Goal: Entertainment & Leisure: Consume media (video, audio)

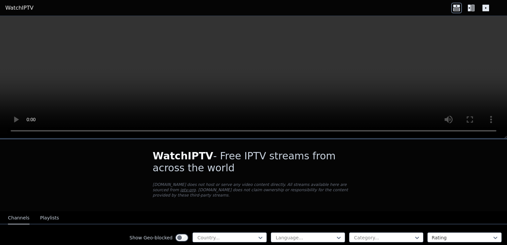
scroll to position [65, 0]
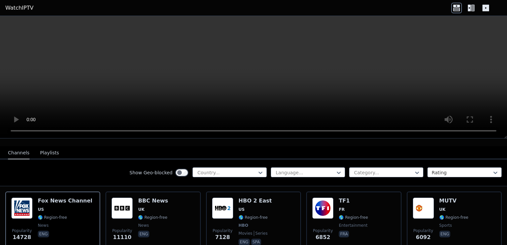
click at [47, 149] on button "Playlists" at bounding box center [49, 153] width 19 height 13
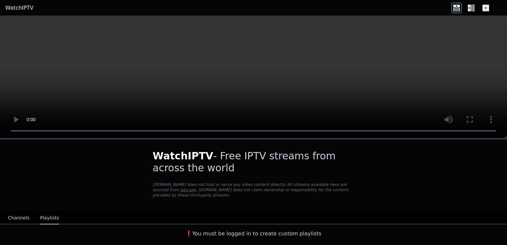
scroll to position [0, 0]
click at [19, 212] on button "Channels" at bounding box center [19, 218] width 22 height 13
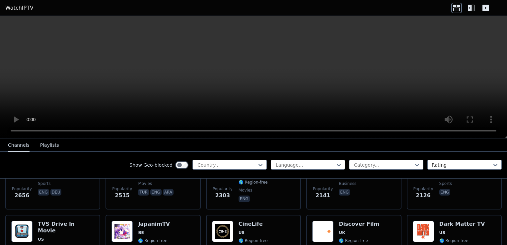
scroll to position [298, 0]
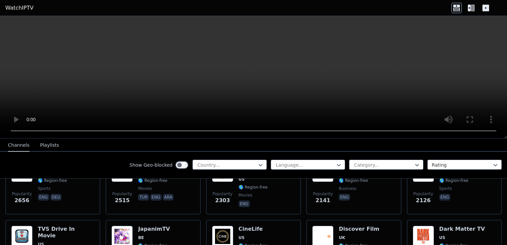
click at [474, 8] on icon at bounding box center [471, 8] width 11 height 11
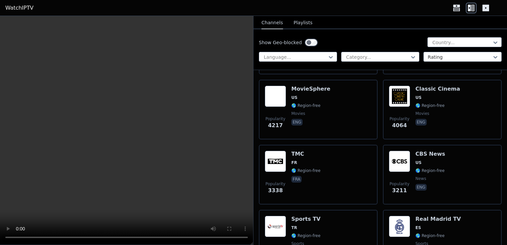
scroll to position [265, 0]
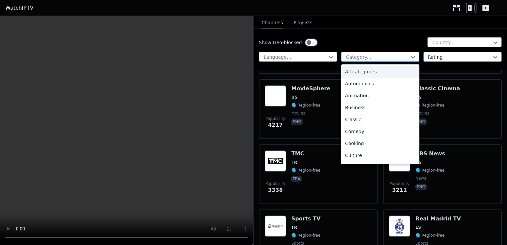
click at [397, 55] on div at bounding box center [377, 57] width 64 height 7
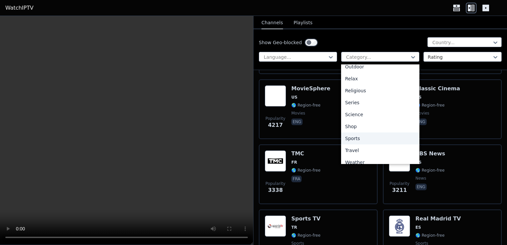
scroll to position [222, 0]
click at [384, 141] on div "Sports" at bounding box center [380, 137] width 78 height 12
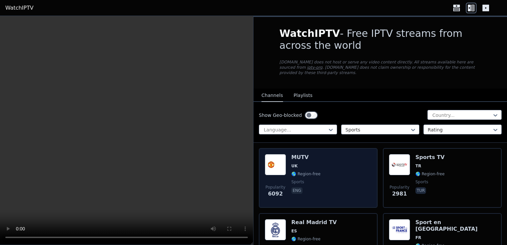
click at [328, 163] on div "Popularity 6092 MUTV [GEOGRAPHIC_DATA] 🌎 Region-free sports eng" at bounding box center [318, 178] width 107 height 48
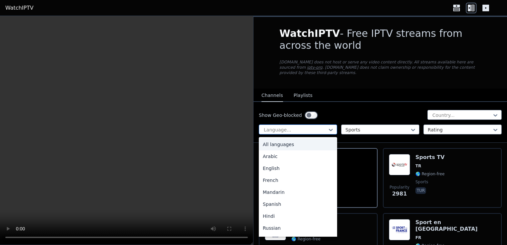
click at [325, 126] on div at bounding box center [295, 129] width 64 height 7
click at [315, 162] on div "English" at bounding box center [298, 168] width 78 height 12
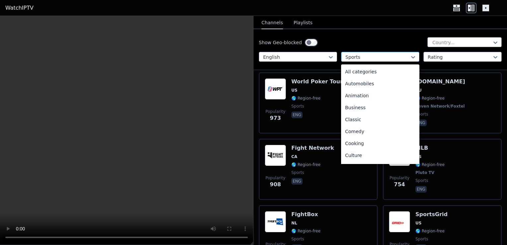
scroll to position [204, 0]
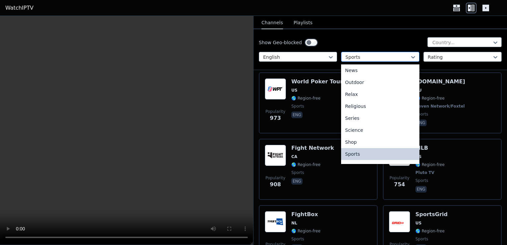
click at [379, 60] on div at bounding box center [377, 57] width 64 height 7
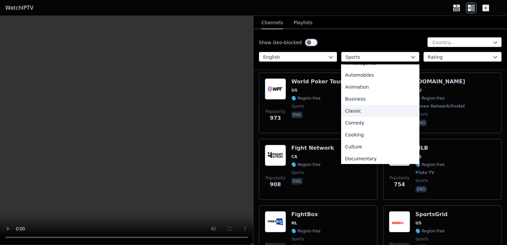
scroll to position [0, 0]
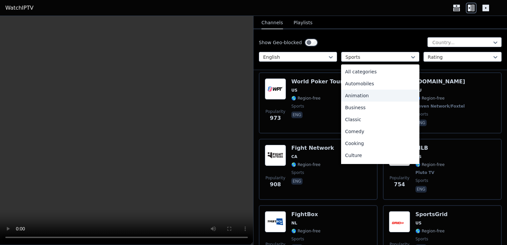
click at [377, 93] on div "Animation" at bounding box center [380, 96] width 78 height 12
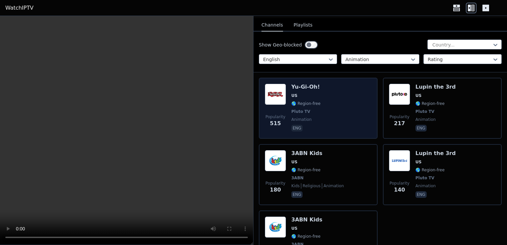
scroll to position [69, 0]
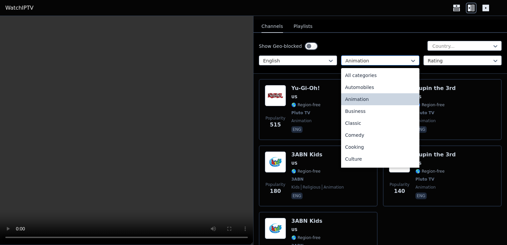
click at [353, 60] on div "Animation" at bounding box center [380, 60] width 78 height 10
click at [357, 70] on div "All categories" at bounding box center [380, 75] width 78 height 12
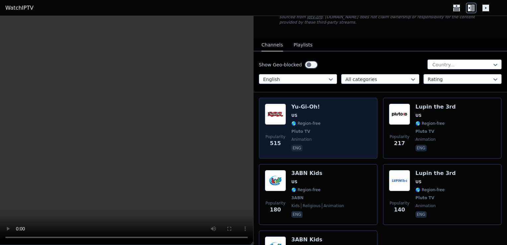
scroll to position [50, 0]
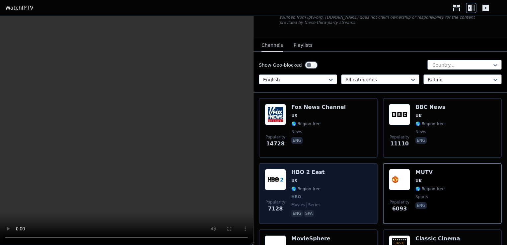
click at [326, 174] on div "Popularity 7128 HBO 2 East US 🌎 Region-free HBO movies series eng spa" at bounding box center [318, 193] width 107 height 49
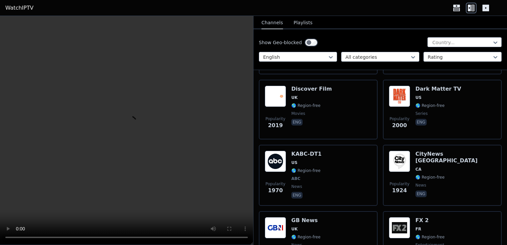
scroll to position [525, 0]
